Goal: Check status

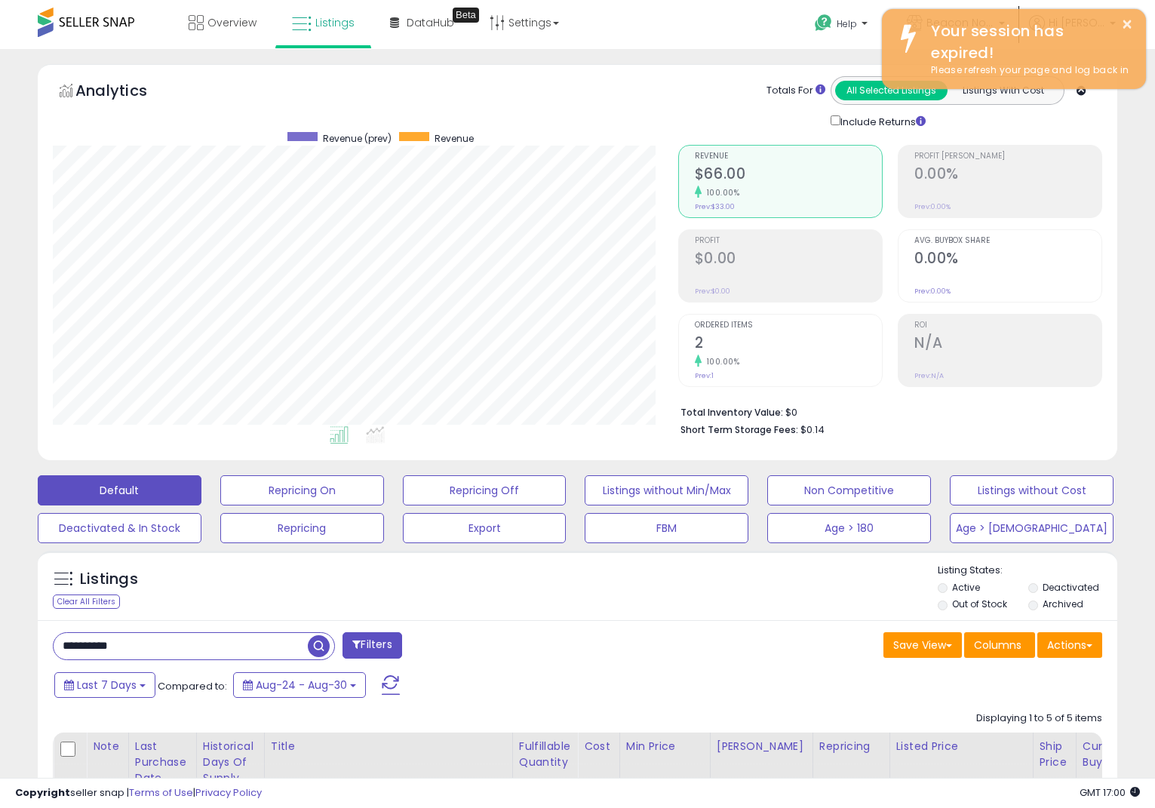
select select "**"
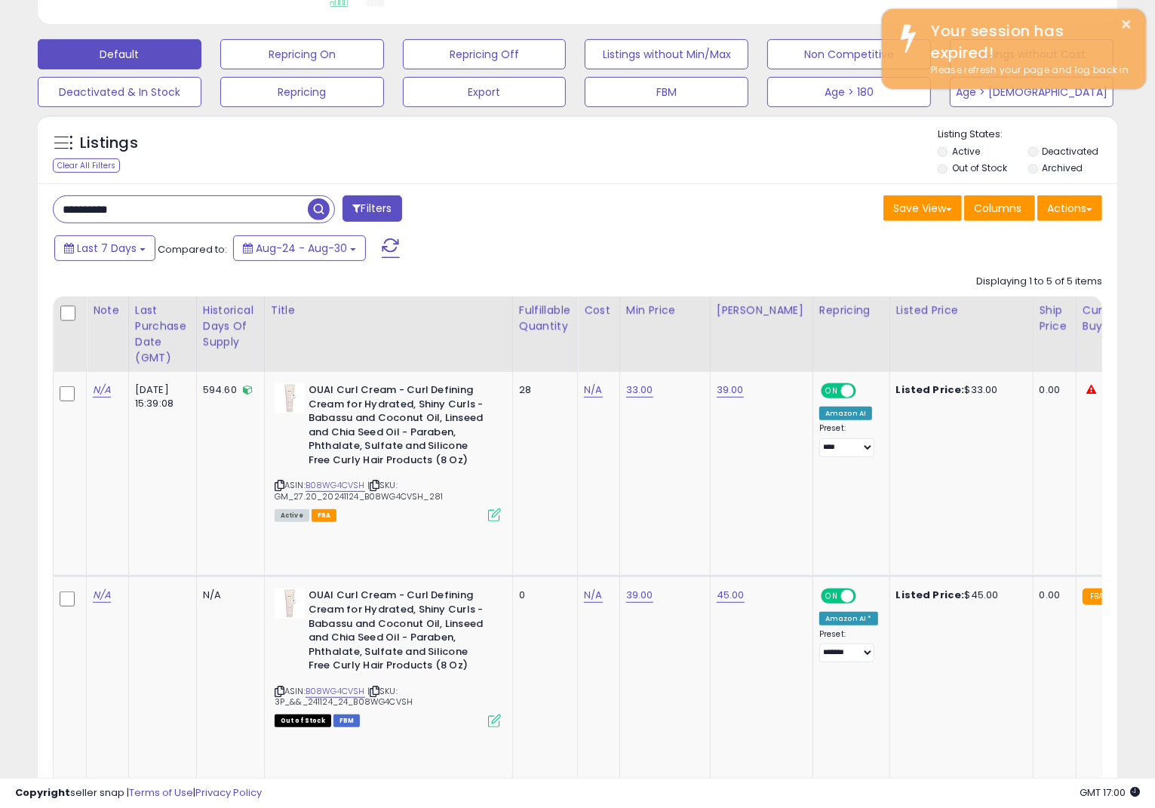
scroll to position [309, 625]
